Goal: Transaction & Acquisition: Purchase product/service

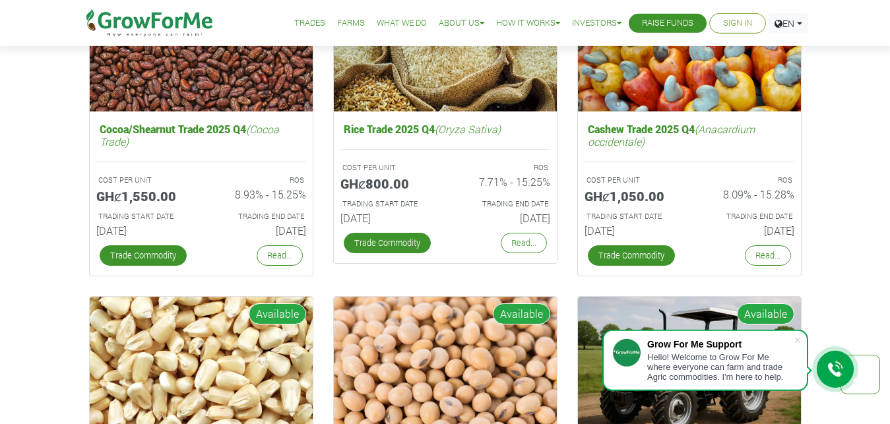
scroll to position [1885, 0]
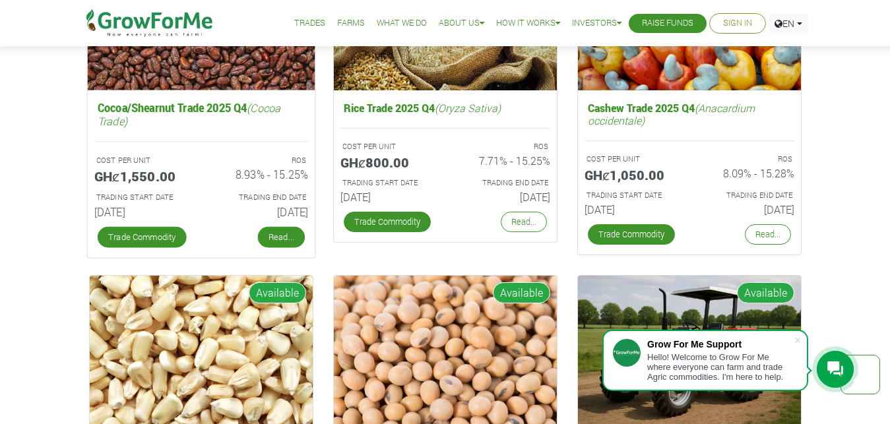
click at [282, 234] on link "Read..." at bounding box center [280, 237] width 47 height 21
